Goal: Obtain resource: Download file/media

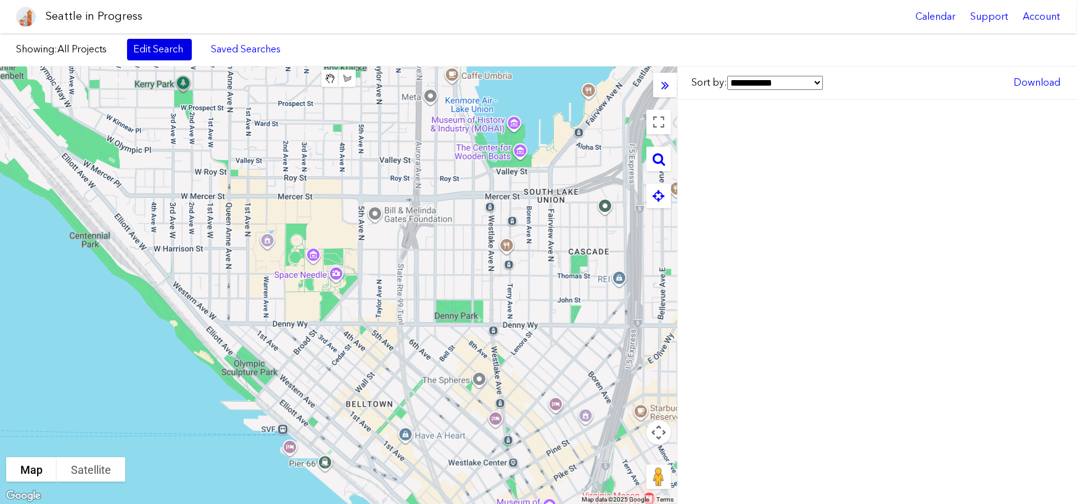
click at [139, 54] on link "Edit Search" at bounding box center [159, 49] width 65 height 21
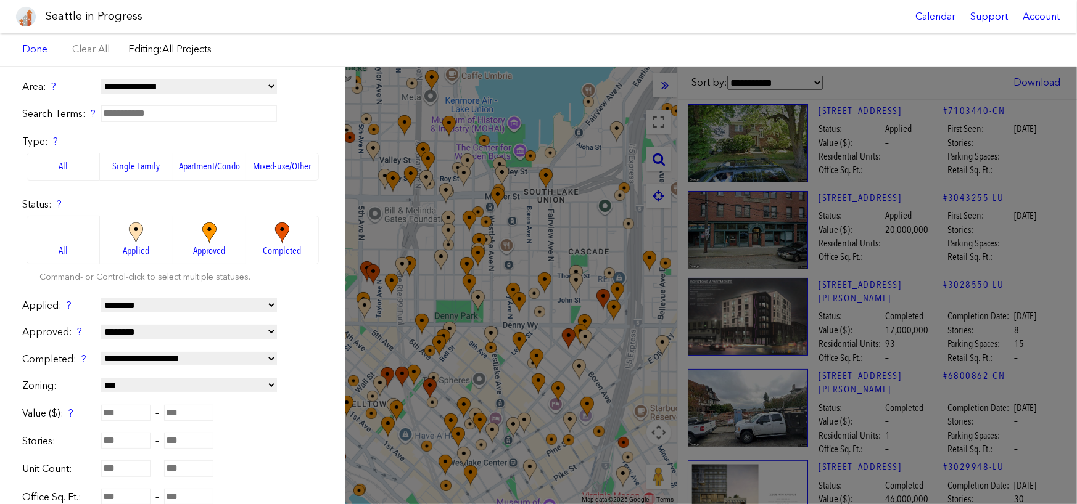
click at [142, 117] on input "text" at bounding box center [189, 113] width 176 height 16
type input "**********"
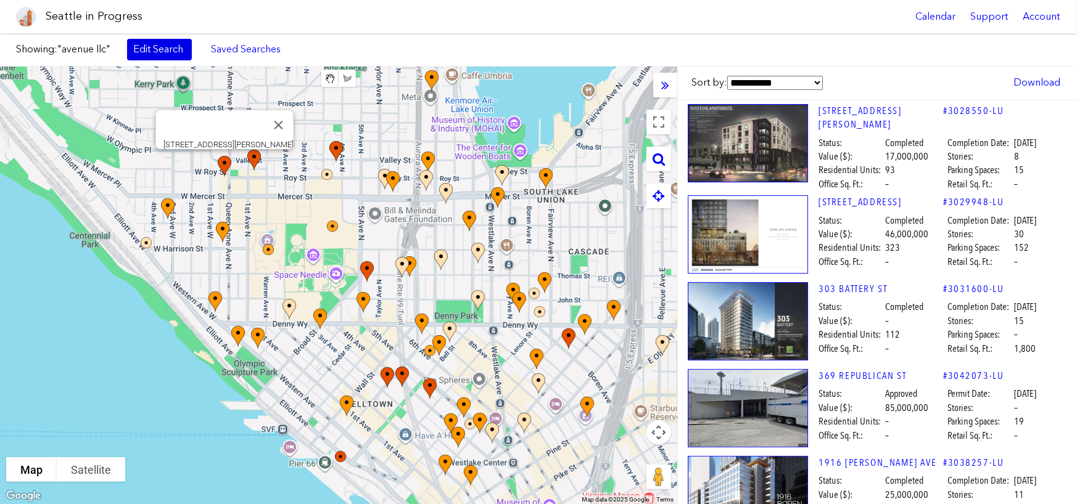
click at [158, 55] on link "Edit Search" at bounding box center [159, 49] width 65 height 21
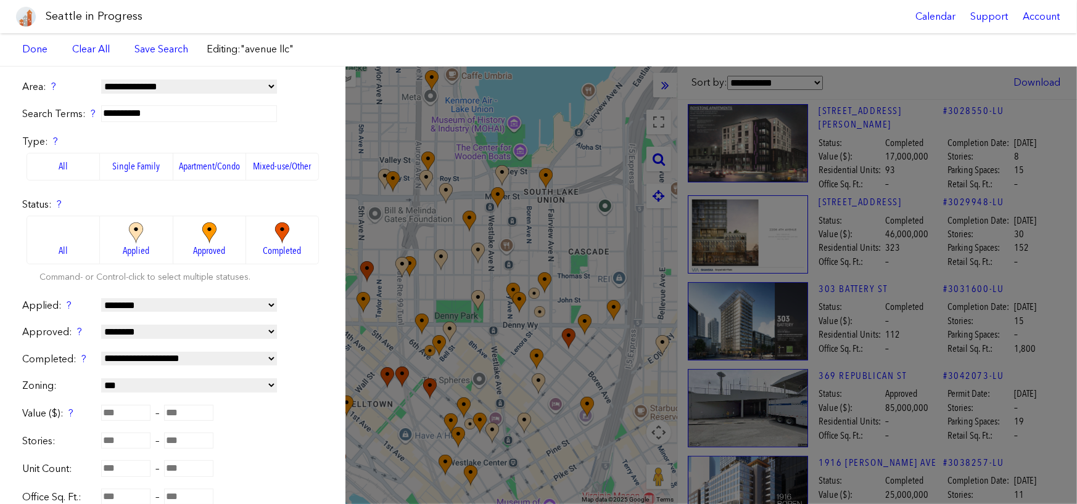
click at [203, 237] on img at bounding box center [209, 234] width 34 height 22
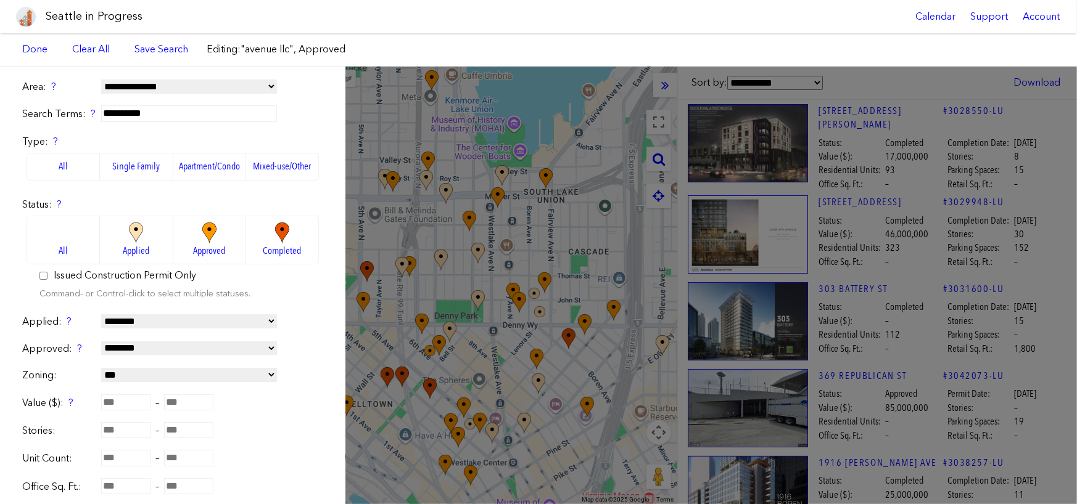
click at [421, 43] on div "Showing: "avenue llc", Approved Edit Search Saved Searches Added to Saved Searc…" at bounding box center [538, 49] width 1077 height 33
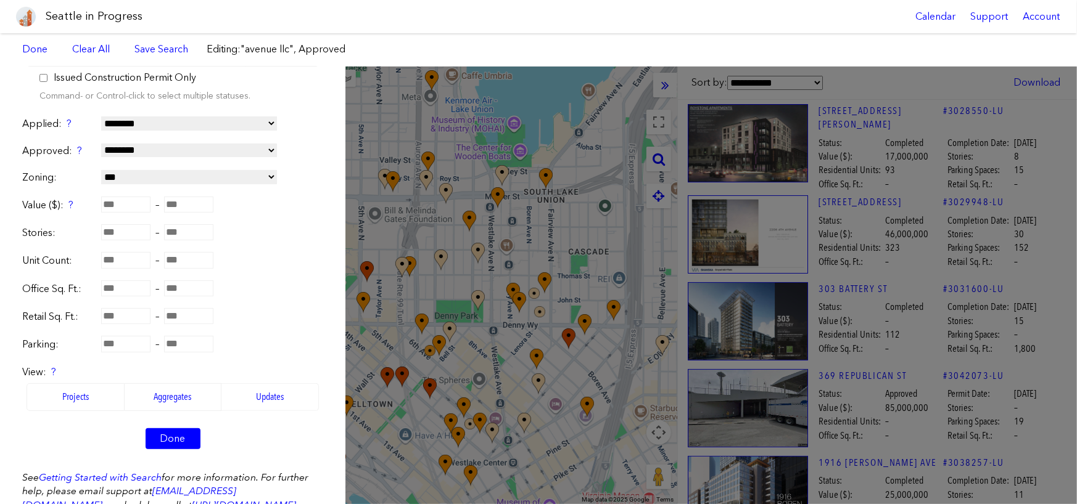
scroll to position [297, 0]
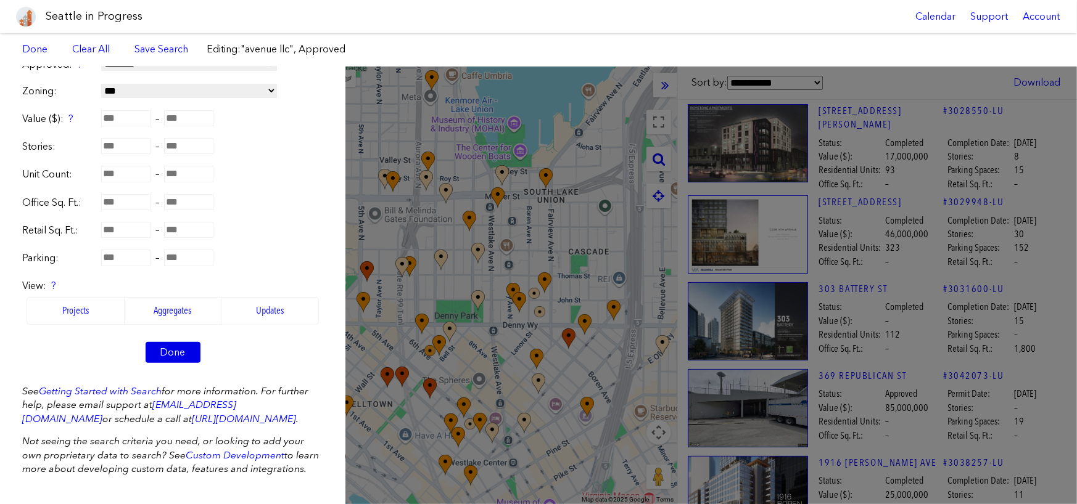
click at [163, 342] on link "Done" at bounding box center [173, 352] width 55 height 21
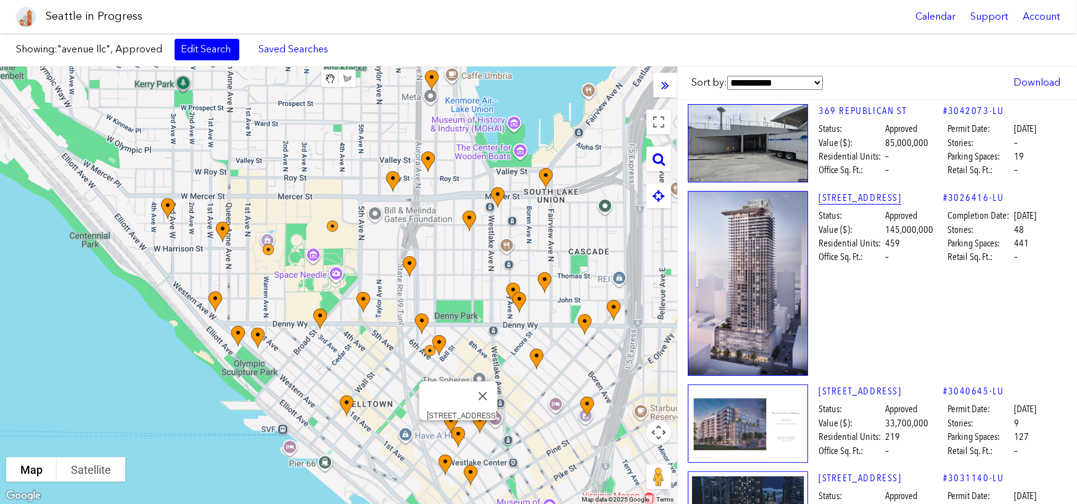
click at [858, 201] on link "[STREET_ADDRESS]" at bounding box center [880, 198] width 125 height 14
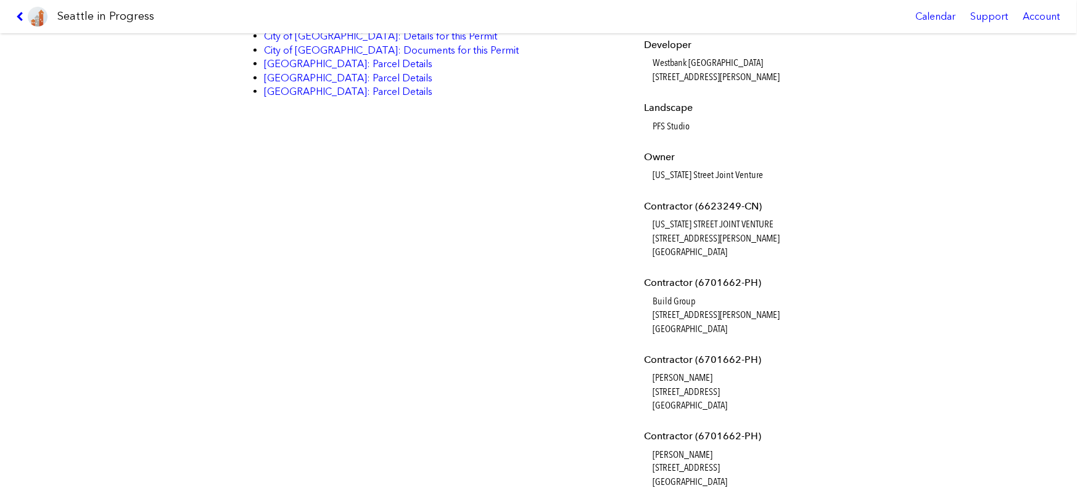
scroll to position [1110, 0]
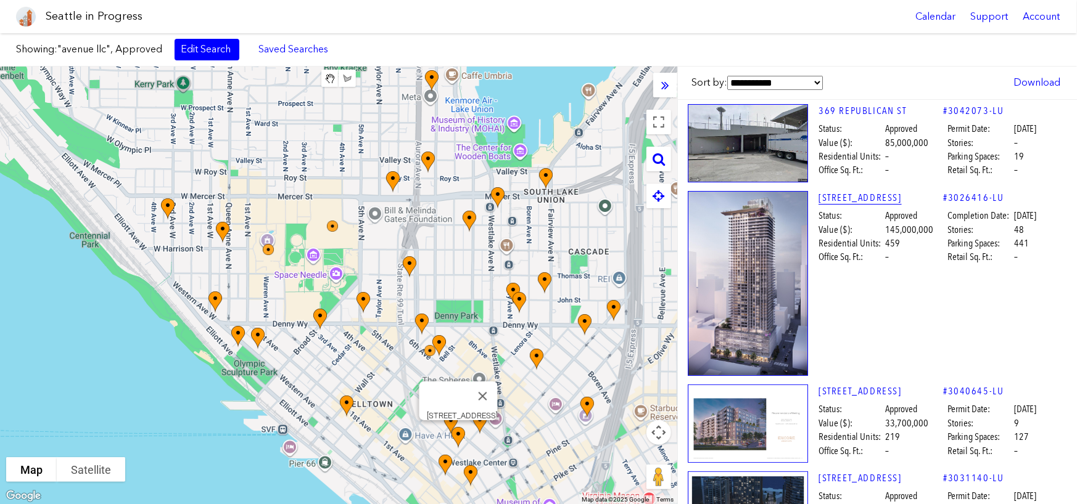
click at [844, 196] on link "[STREET_ADDRESS]" at bounding box center [880, 198] width 125 height 14
click at [839, 196] on link "[STREET_ADDRESS]" at bounding box center [880, 198] width 125 height 14
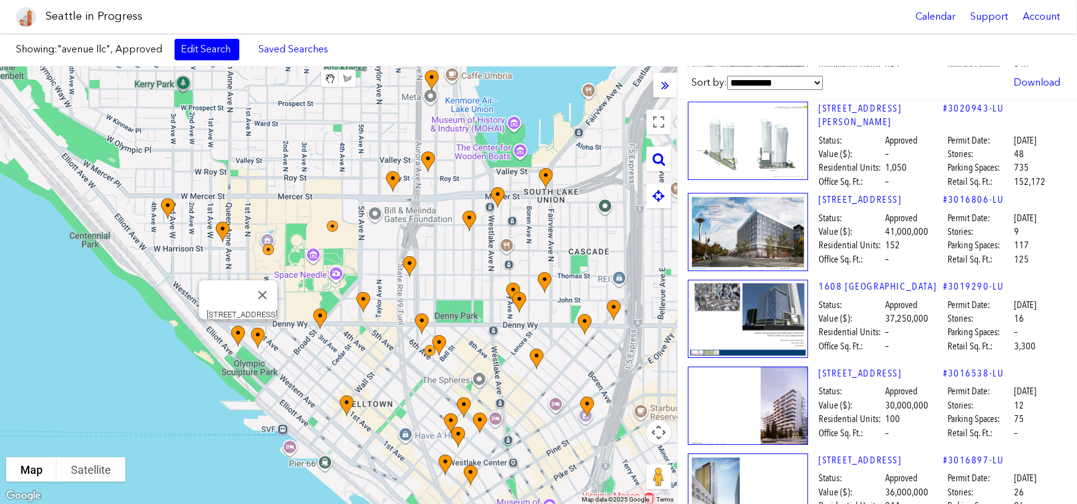
scroll to position [2664, 0]
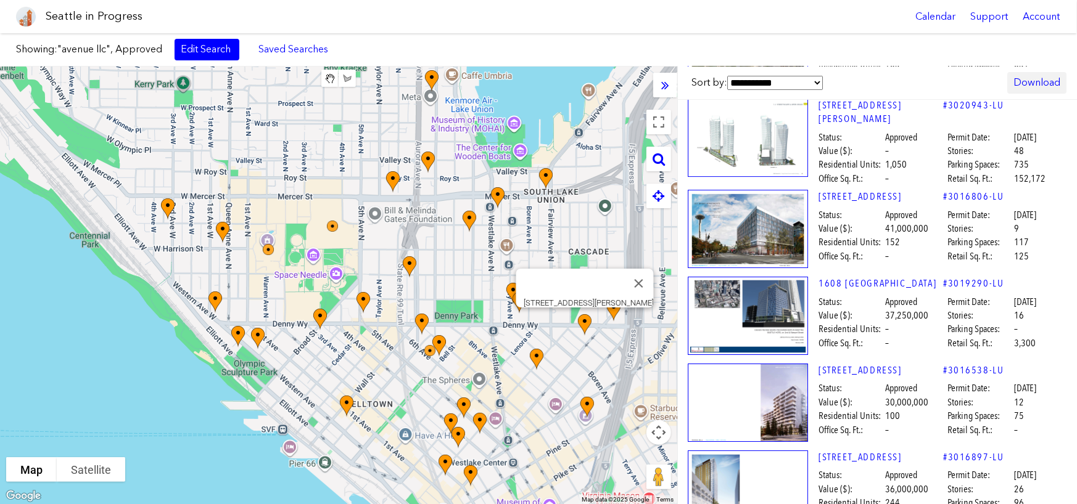
click at [1021, 80] on link "Download" at bounding box center [1036, 82] width 59 height 21
click at [971, 137] on a,,,,]]}&text=avenue%20llc&status=approved"] "Excel" at bounding box center [998, 140] width 121 height 27
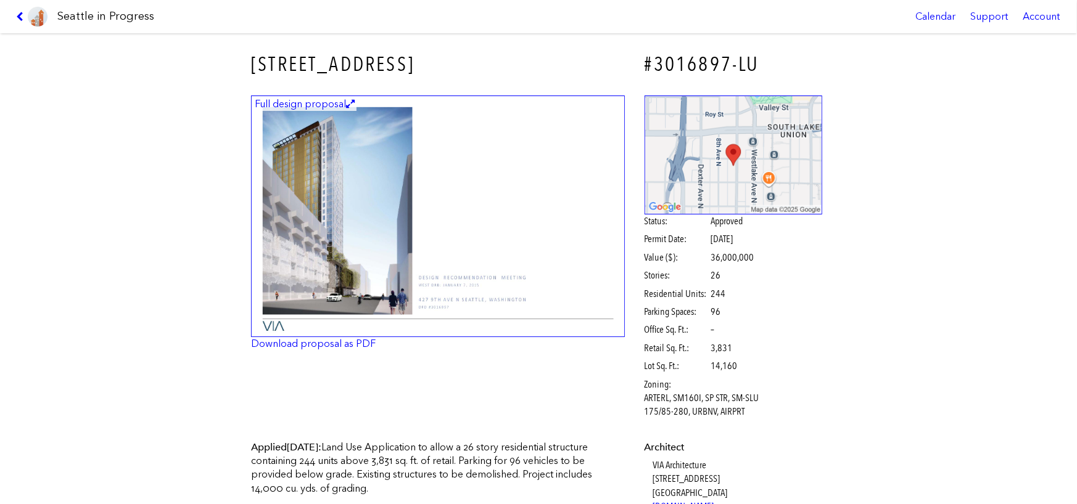
click at [902, 195] on div "[STREET_ADDRESS] #3016897-LU Full design proposal Download proposal as PDF Stat…" at bounding box center [538, 268] width 1077 height 471
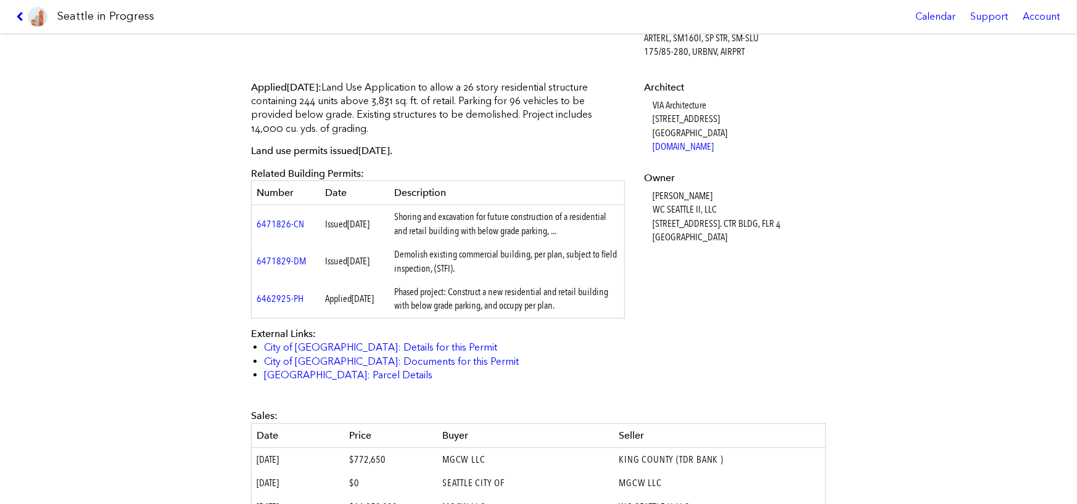
scroll to position [370, 0]
